Goal: Information Seeking & Learning: Compare options

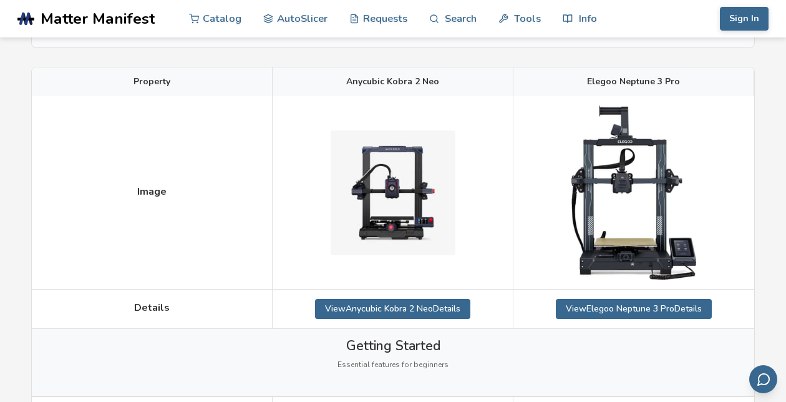
scroll to position [187, 0]
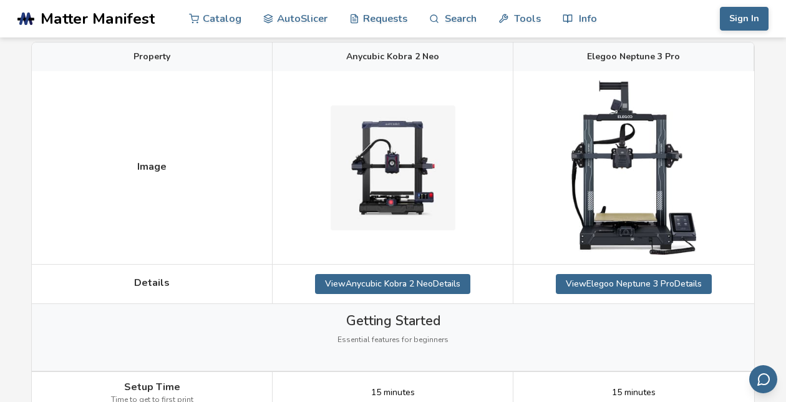
drag, startPoint x: 773, startPoint y: 142, endPoint x: 792, endPoint y: 137, distance: 20.7
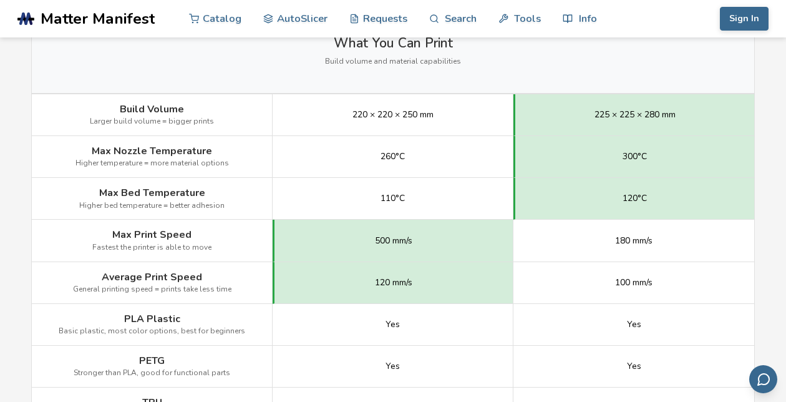
scroll to position [686, 0]
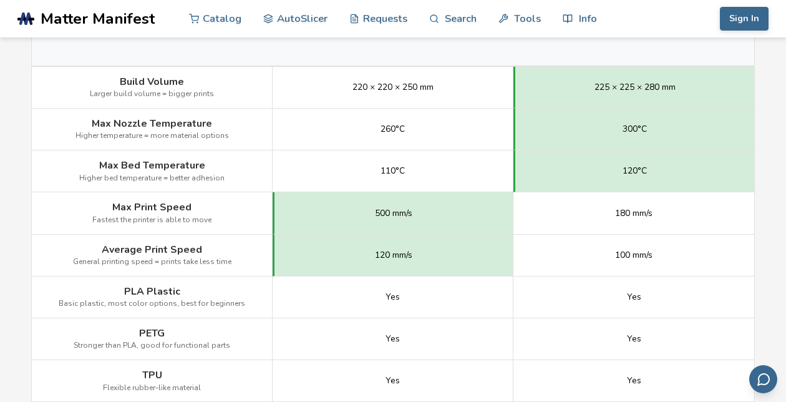
drag, startPoint x: 136, startPoint y: 266, endPoint x: 121, endPoint y: 265, distance: 15.0
click at [121, 265] on div "Average Print Speed General printing speed = prints take less time" at bounding box center [152, 255] width 241 height 42
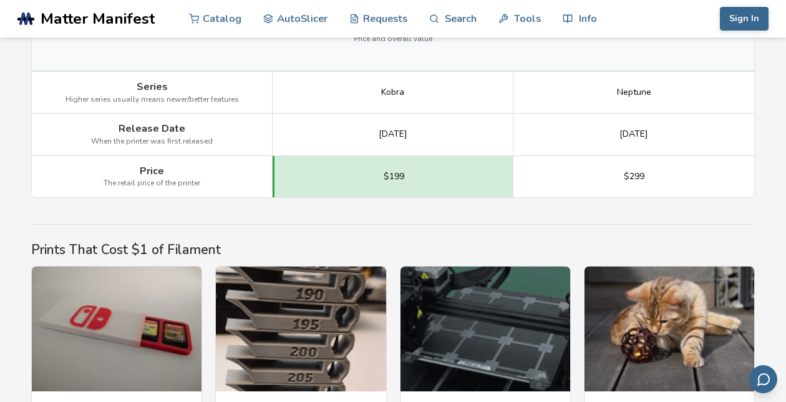
scroll to position [1871, 0]
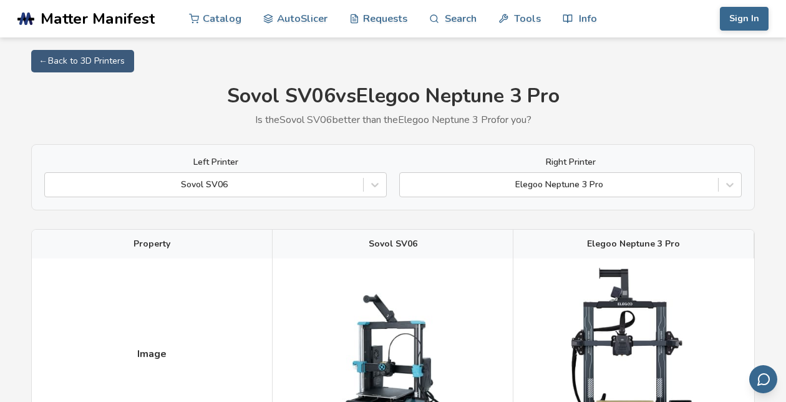
click at [360, 4] on link "Requests" at bounding box center [378, 18] width 58 height 37
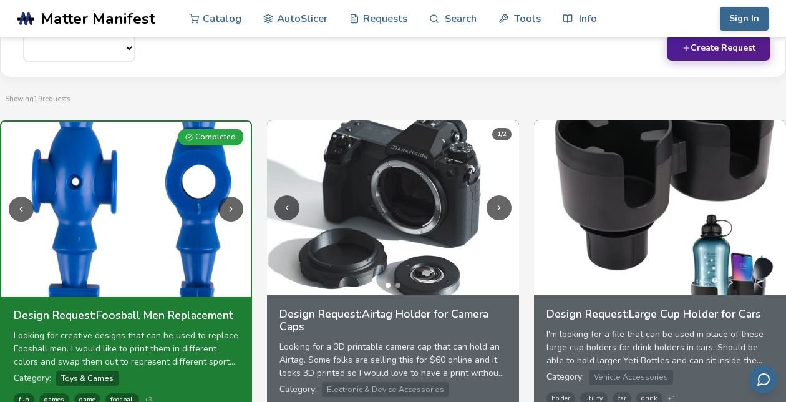
scroll to position [246, 0]
